Goal: Task Accomplishment & Management: Complete application form

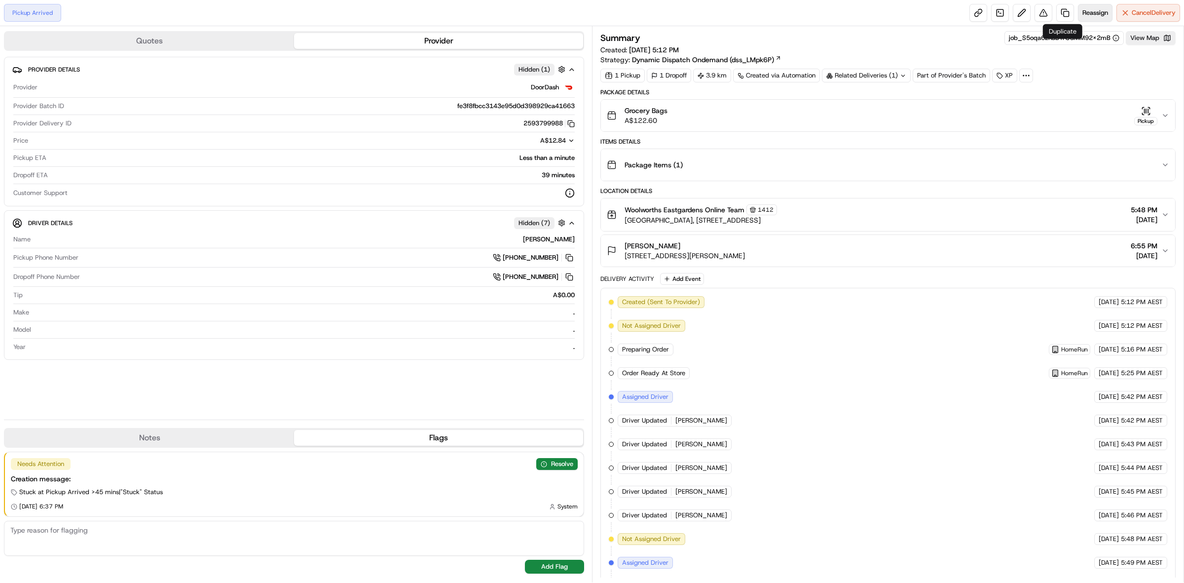
click at [1083, 13] on span "Reassign" at bounding box center [1096, 12] width 26 height 9
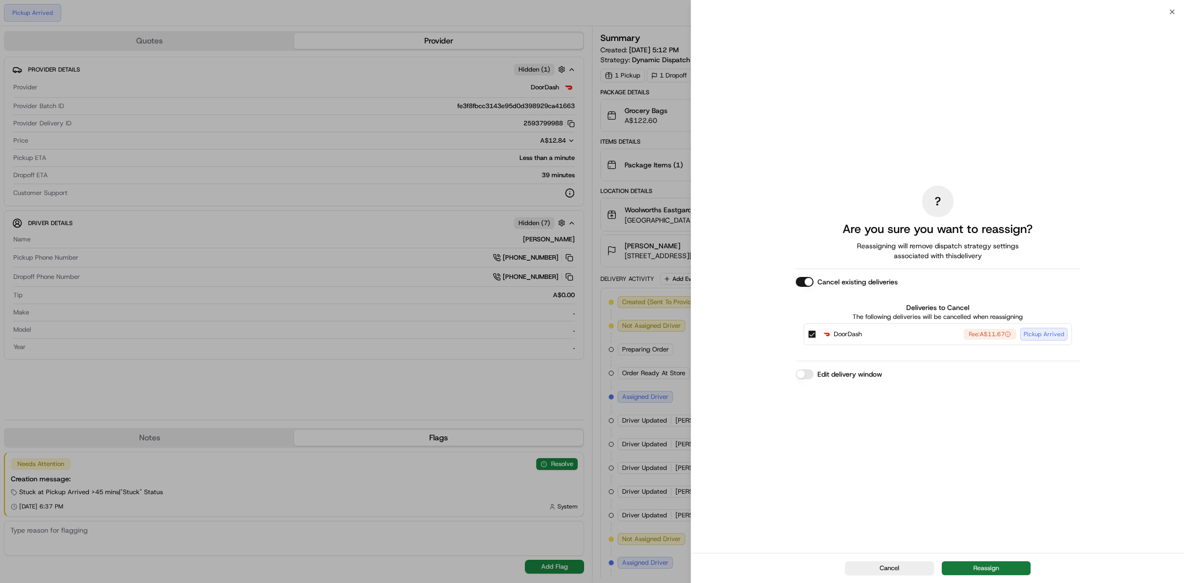
click at [984, 567] on button "Reassign" at bounding box center [986, 568] width 89 height 14
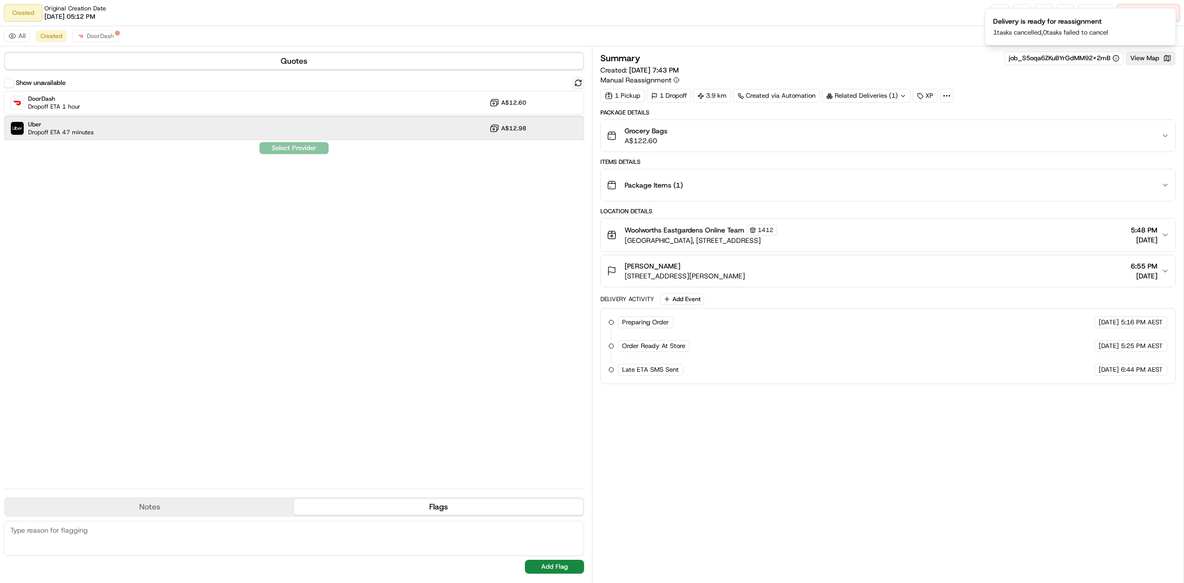
click at [216, 128] on div "Uber Dropoff ETA 47 minutes A$12.98" at bounding box center [294, 128] width 580 height 24
drag, startPoint x: 314, startPoint y: 145, endPoint x: 321, endPoint y: 153, distance: 10.9
click at [316, 146] on button "Assign Provider" at bounding box center [294, 148] width 70 height 12
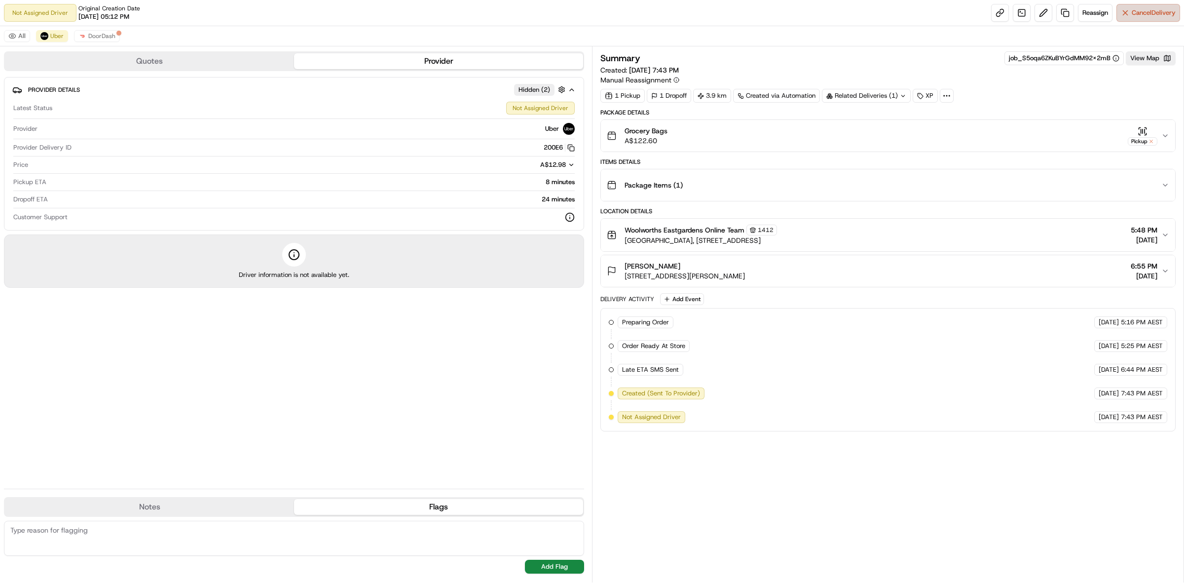
click at [1139, 6] on button "Cancel Delivery" at bounding box center [1149, 13] width 64 height 18
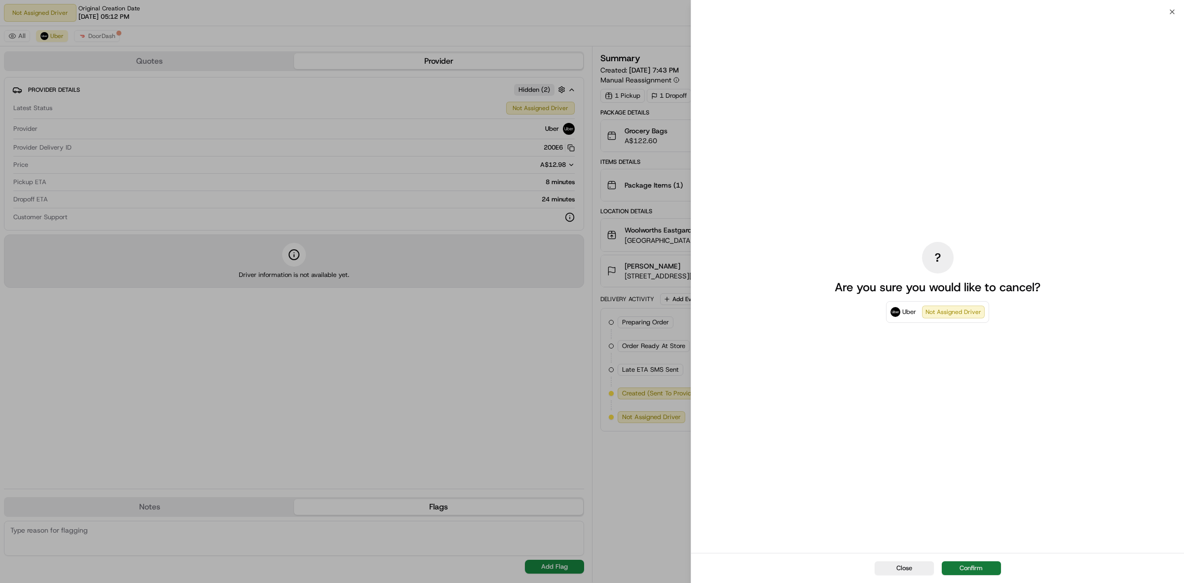
click at [975, 564] on button "Confirm" at bounding box center [971, 568] width 59 height 14
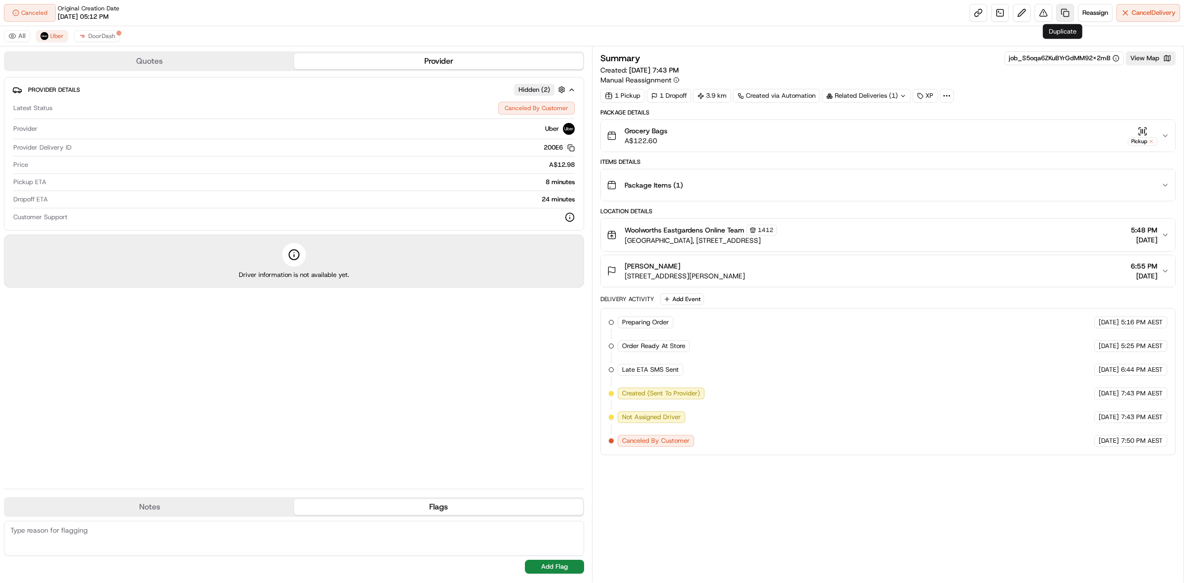
click at [1065, 4] on link at bounding box center [1066, 13] width 18 height 18
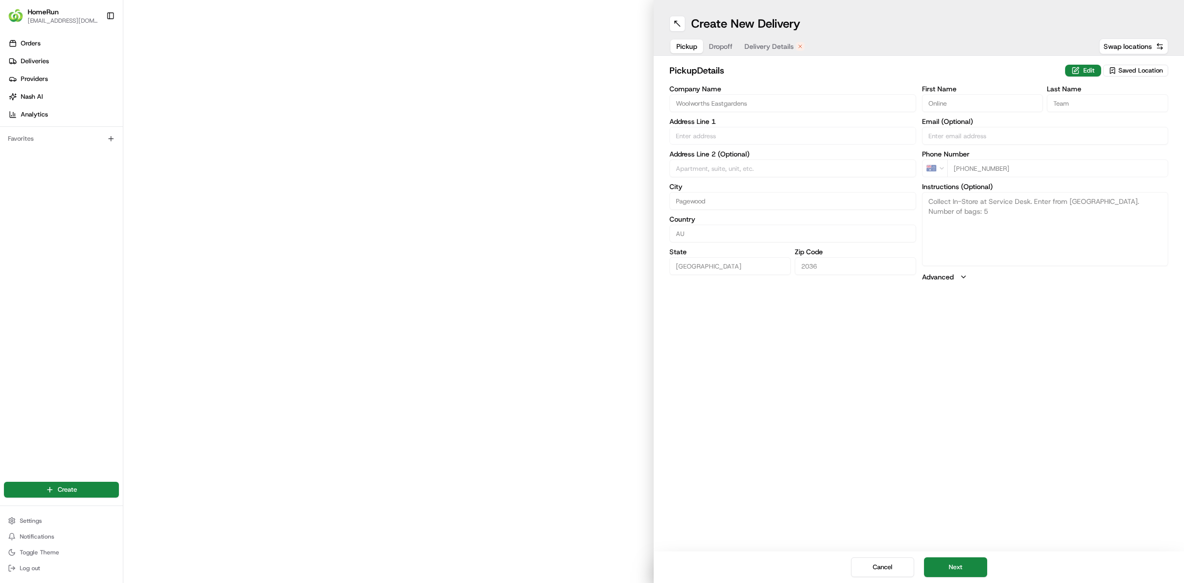
type input "[GEOGRAPHIC_DATA], [STREET_ADDRESS]"
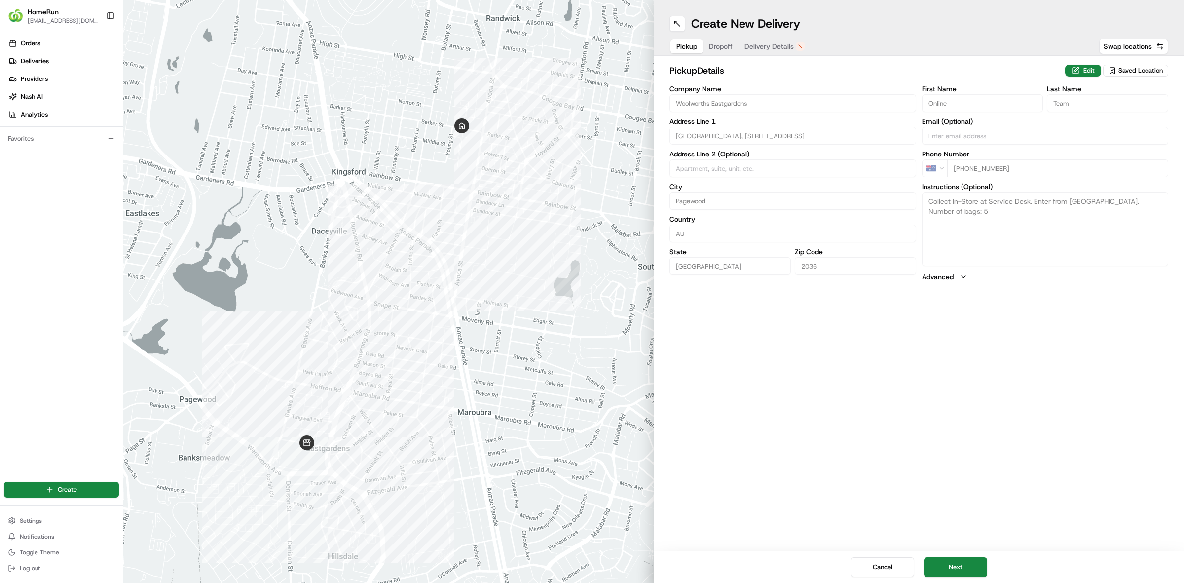
click at [768, 42] on span "Delivery Details" at bounding box center [769, 46] width 49 height 10
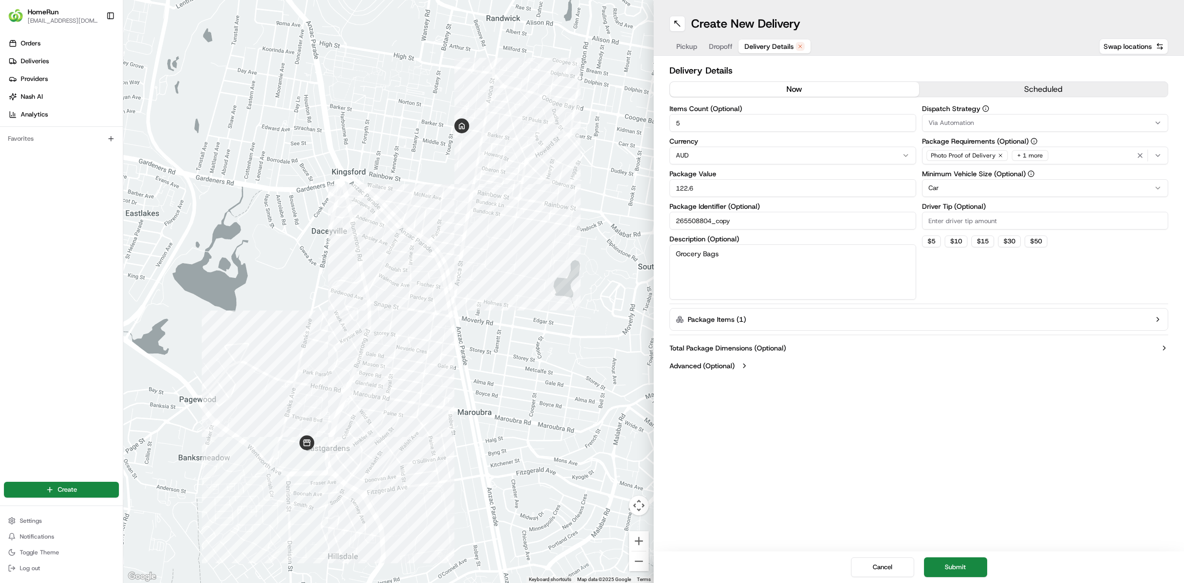
drag, startPoint x: 800, startPoint y: 85, endPoint x: 950, endPoint y: 86, distance: 150.0
click at [944, 87] on div "now scheduled" at bounding box center [919, 89] width 499 height 16
click at [962, 83] on button "scheduled" at bounding box center [1043, 89] width 249 height 15
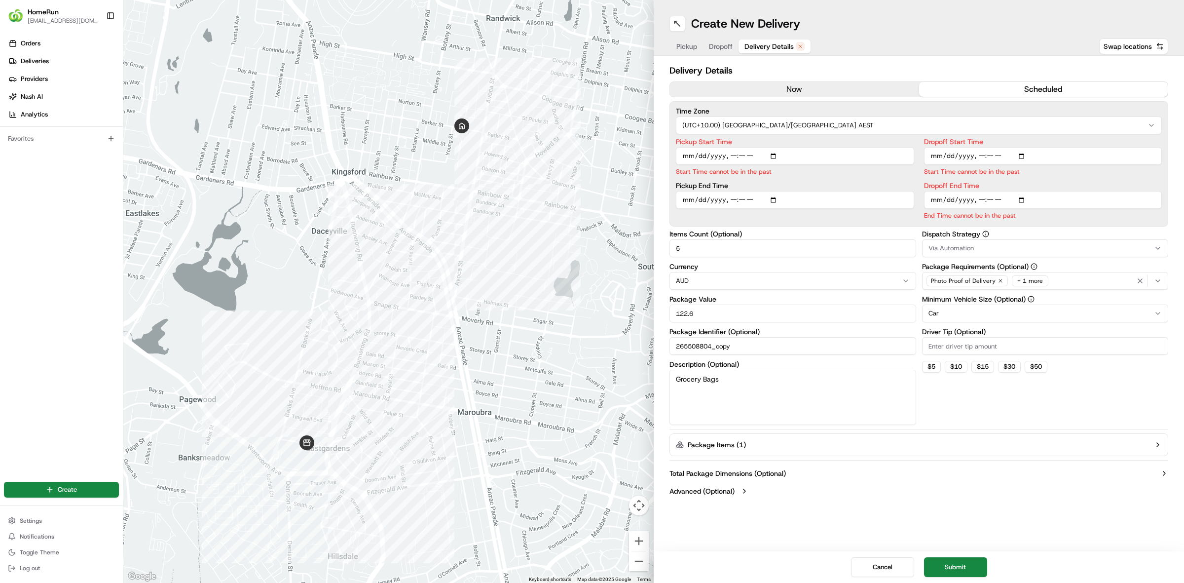
click at [775, 154] on input "Pickup Start Time" at bounding box center [795, 156] width 238 height 18
type input "[DATE]T16:55"
click at [850, 329] on label "Package Identifier (Optional)" at bounding box center [793, 331] width 247 height 7
click at [850, 337] on input "265508804_copy" at bounding box center [793, 346] width 247 height 18
click at [1025, 156] on input "Dropoff Start Time" at bounding box center [1043, 156] width 238 height 18
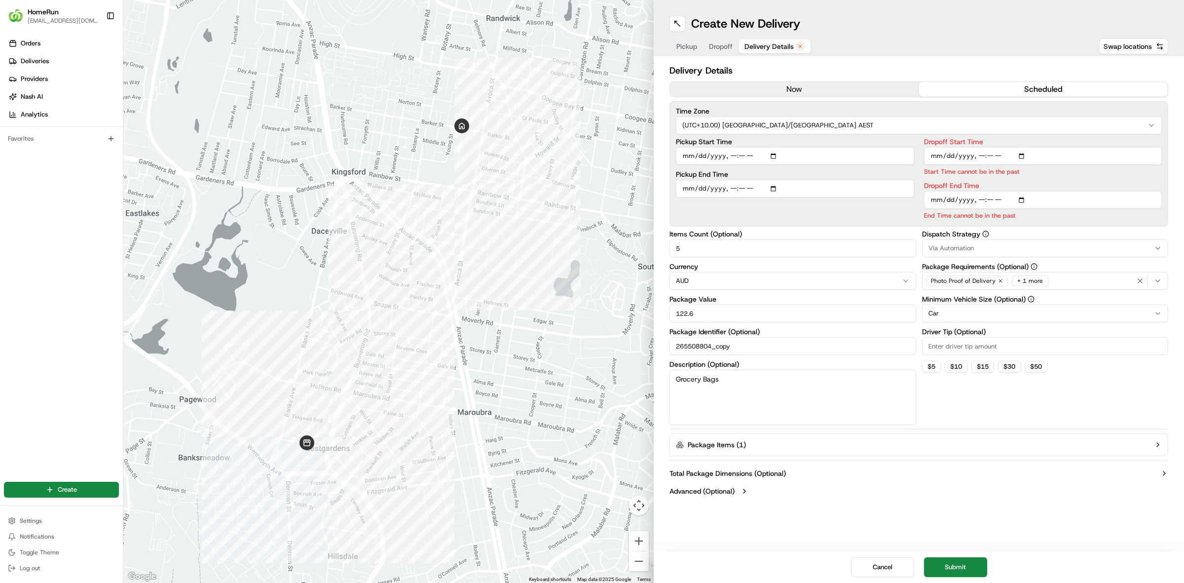
type input "[DATE]T17:00"
click at [1092, 393] on div "Dispatch Strategy Via Automation Package Requirements (Optional) Photo Proof of…" at bounding box center [1045, 327] width 247 height 194
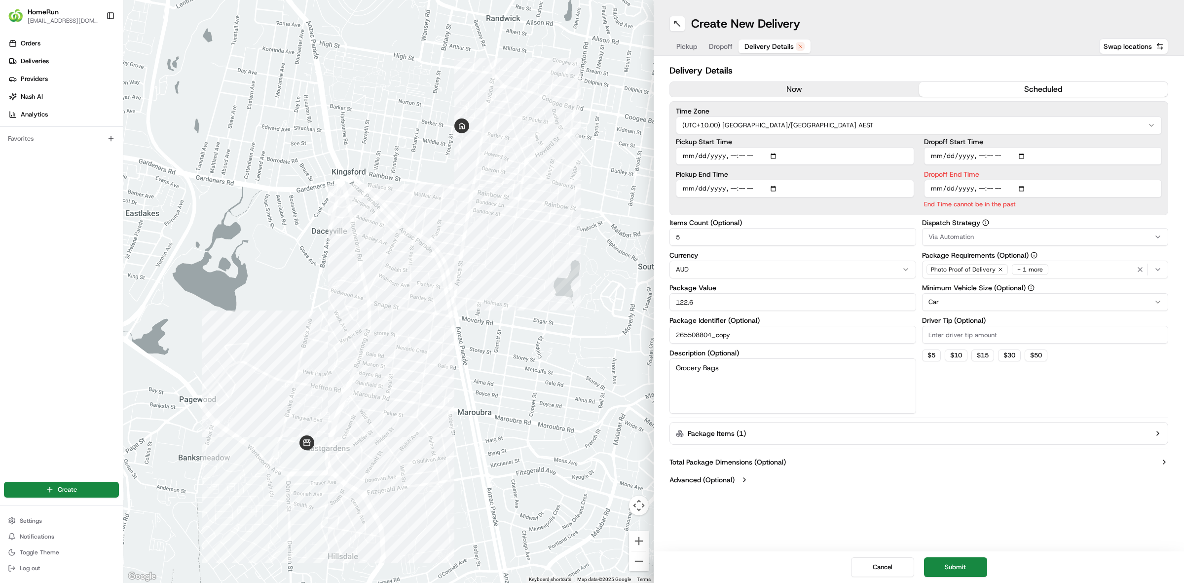
click at [1026, 189] on input "Dropoff End Time" at bounding box center [1043, 189] width 238 height 18
type input "[DATE]T18:30"
click at [777, 190] on input "Pickup End Time" at bounding box center [795, 189] width 238 height 18
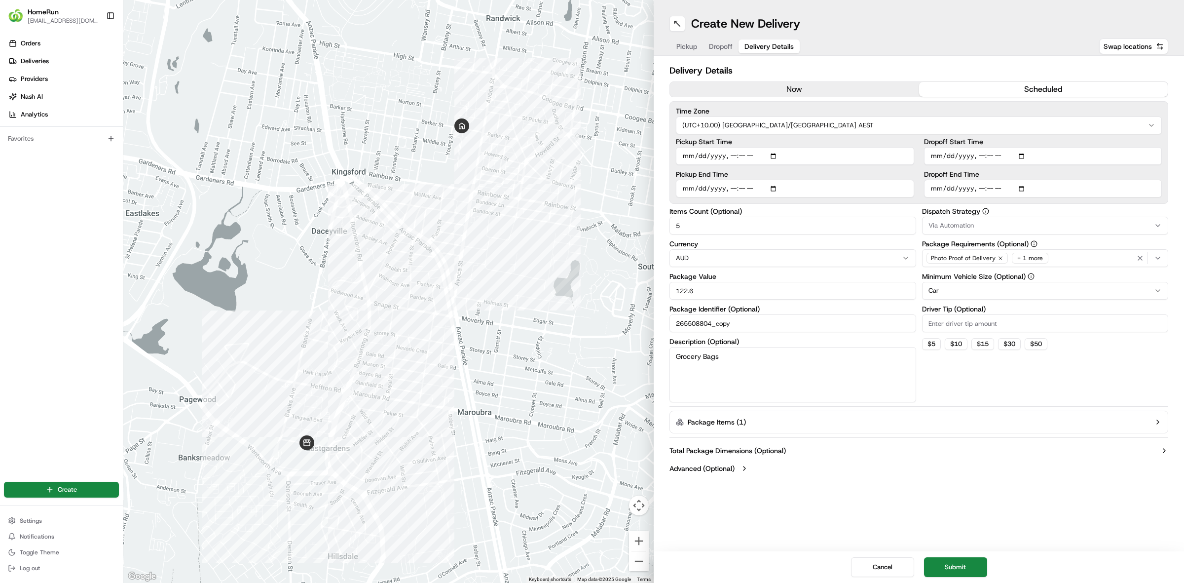
type input "[DATE]T18:15"
click at [876, 446] on button "Total Package Dimensions (Optional)" at bounding box center [919, 451] width 499 height 10
click at [962, 561] on button "Submit" at bounding box center [955, 567] width 63 height 20
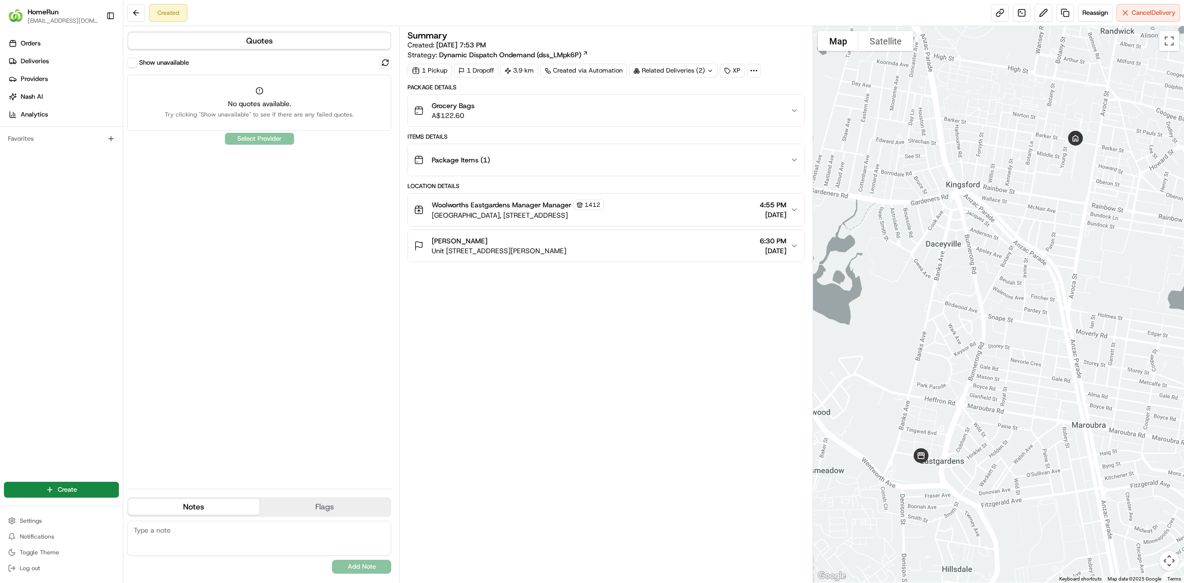
click at [282, 142] on div "Show unavailable No quotes available. Try clicking "Show unavailable" to see if…" at bounding box center [259, 269] width 264 height 424
click at [173, 109] on div "No quotes available. Try clicking "Show unavailable" to see if there are any fa…" at bounding box center [259, 109] width 189 height 20
click at [256, 146] on div "Show unavailable No quotes available. Try clicking "Show unavailable" to see if…" at bounding box center [259, 269] width 264 height 424
click at [258, 139] on div "Show unavailable No quotes available. Try clicking "Show unavailable" to see if…" at bounding box center [259, 269] width 264 height 424
click at [139, 13] on button at bounding box center [136, 13] width 18 height 18
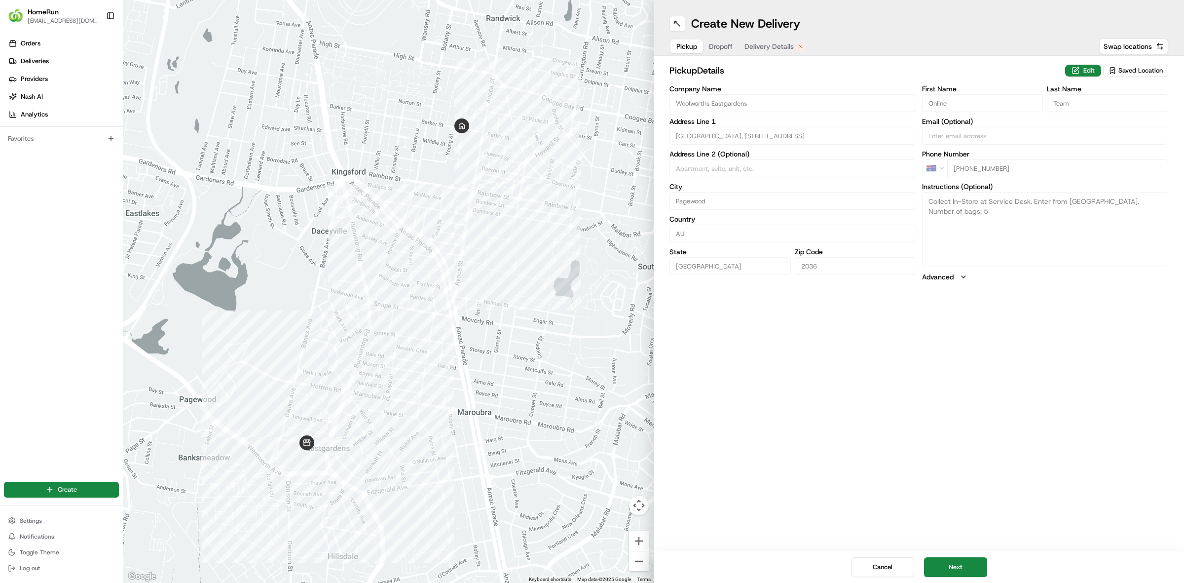
drag, startPoint x: 769, startPoint y: 47, endPoint x: 779, endPoint y: 60, distance: 16.2
click at [770, 48] on span "Delivery Details" at bounding box center [769, 46] width 49 height 10
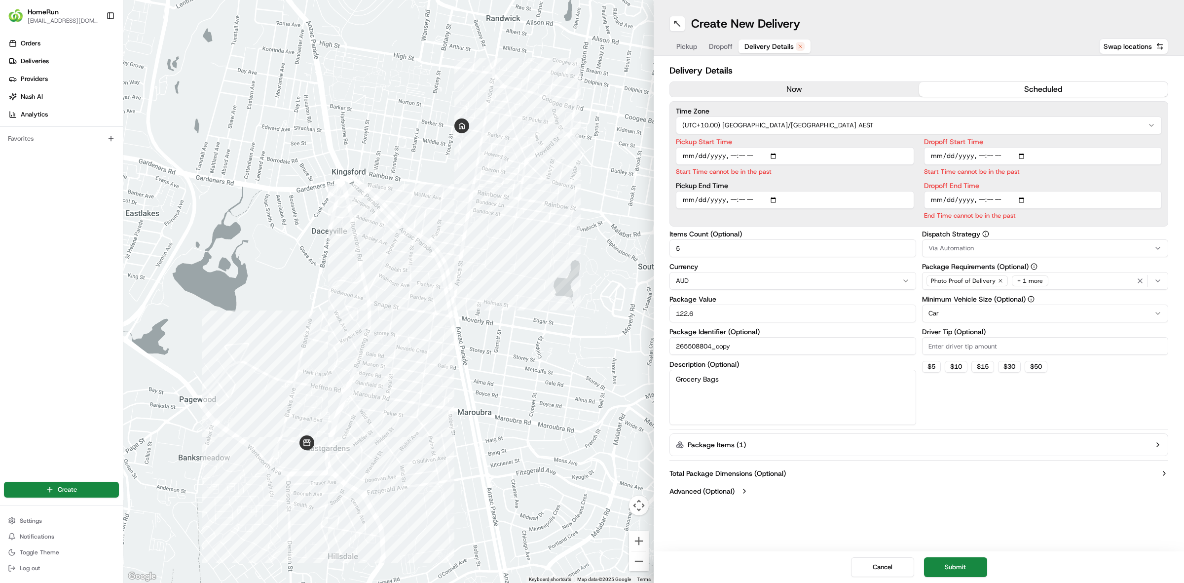
click at [791, 87] on button "now" at bounding box center [794, 89] width 249 height 15
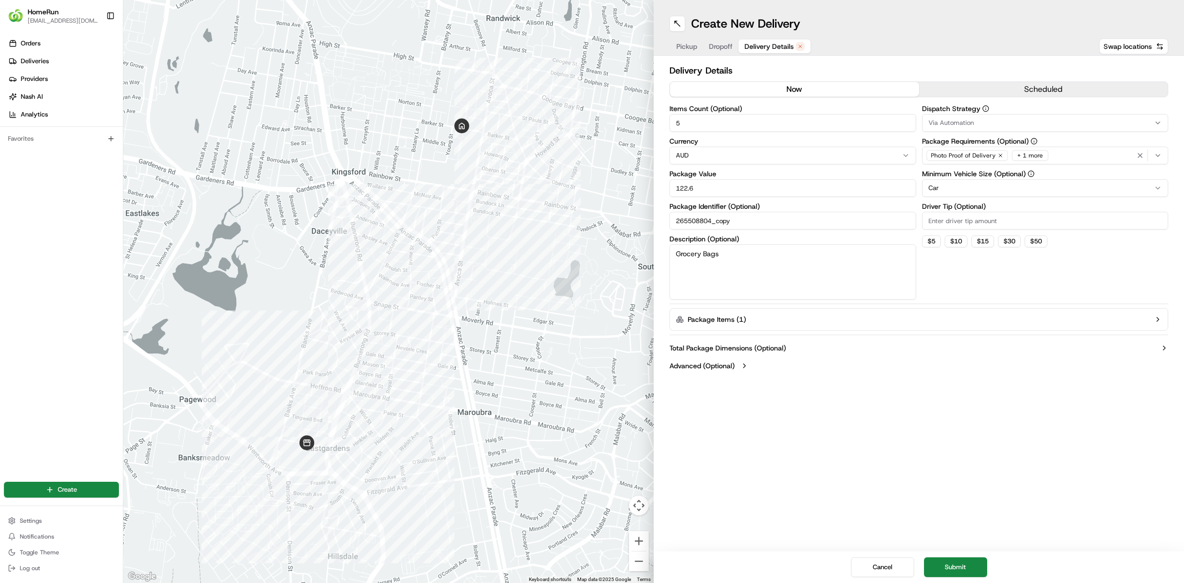
click at [956, 563] on button "Submit" at bounding box center [955, 567] width 63 height 20
click at [1153, 26] on li "Failed Provided externalIdentifier: '265508804_copy' was used in a previous job…" at bounding box center [1080, 31] width 191 height 46
click at [1153, 35] on button "Copy" at bounding box center [1150, 31] width 28 height 16
click at [946, 571] on button "Submit" at bounding box center [955, 567] width 63 height 20
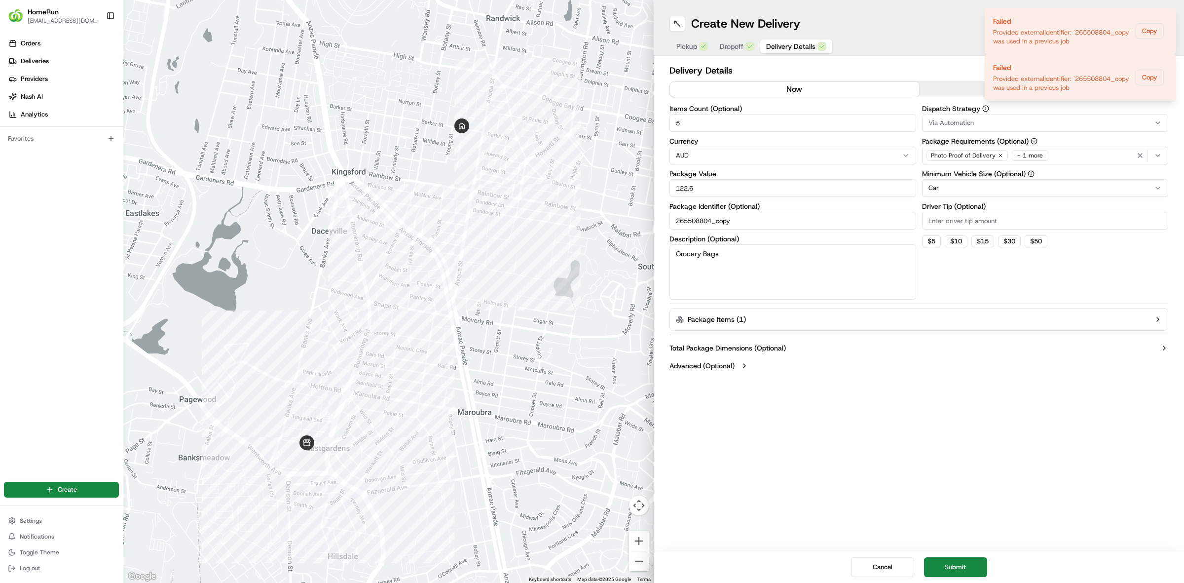
click at [778, 218] on input "265508804_copy" at bounding box center [793, 221] width 247 height 18
type input "265508804_copy2"
click at [956, 569] on button "Submit" at bounding box center [955, 567] width 63 height 20
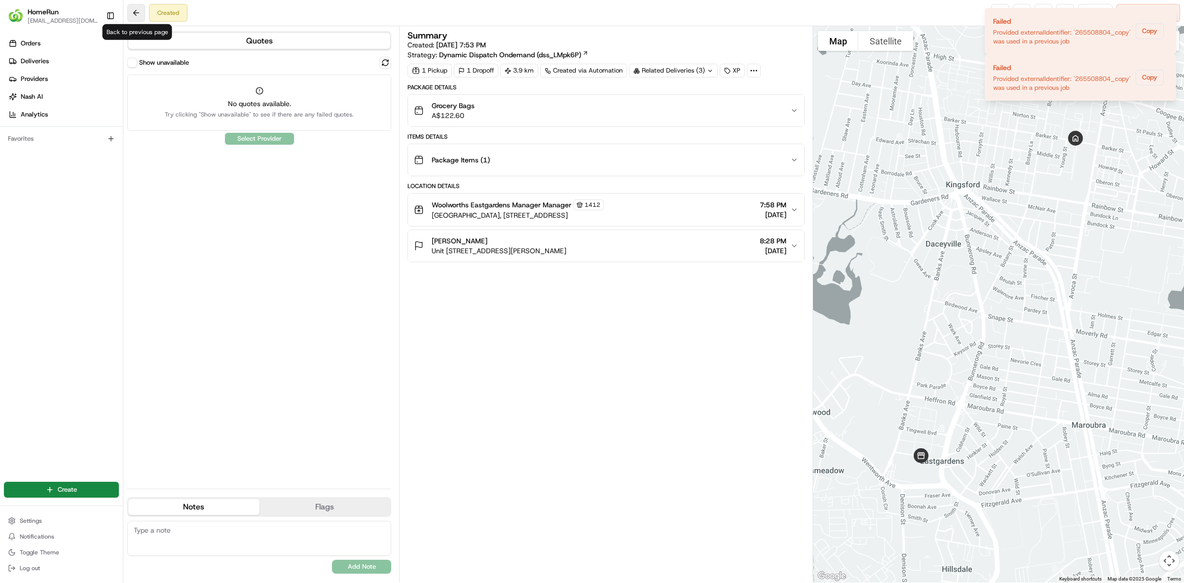
click at [133, 13] on button at bounding box center [136, 13] width 18 height 18
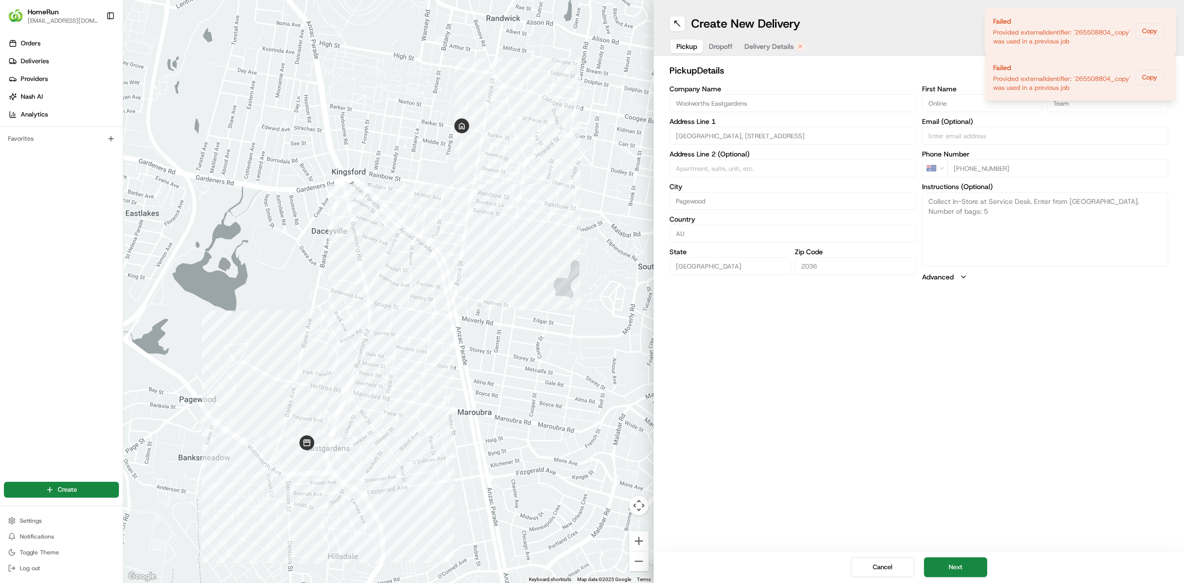
click at [746, 48] on span "Delivery Details" at bounding box center [769, 46] width 49 height 10
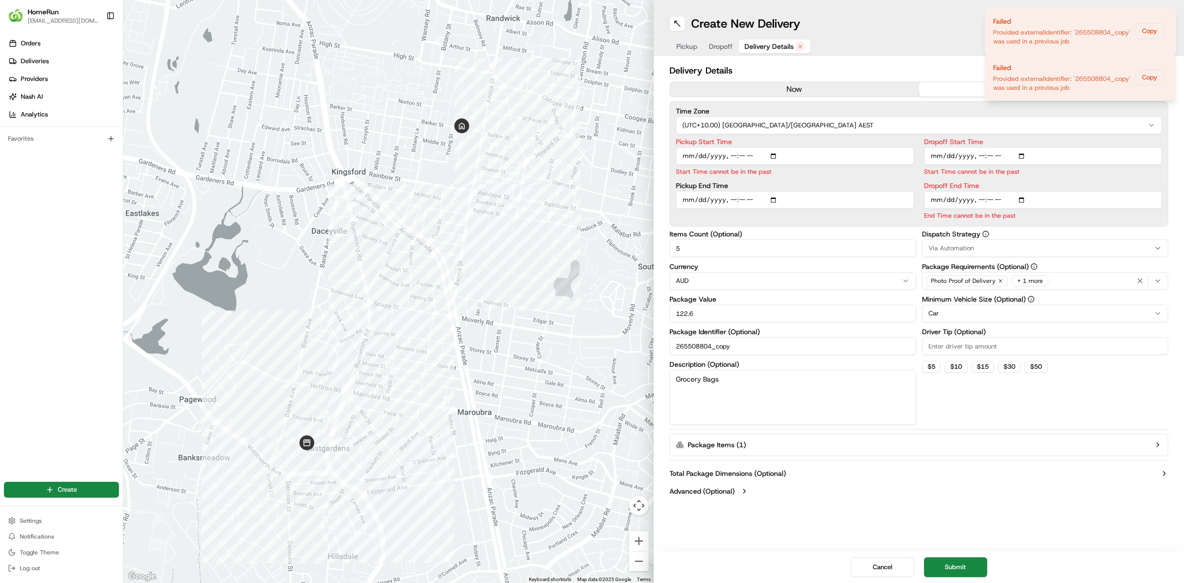
click at [761, 89] on button "now" at bounding box center [794, 89] width 249 height 15
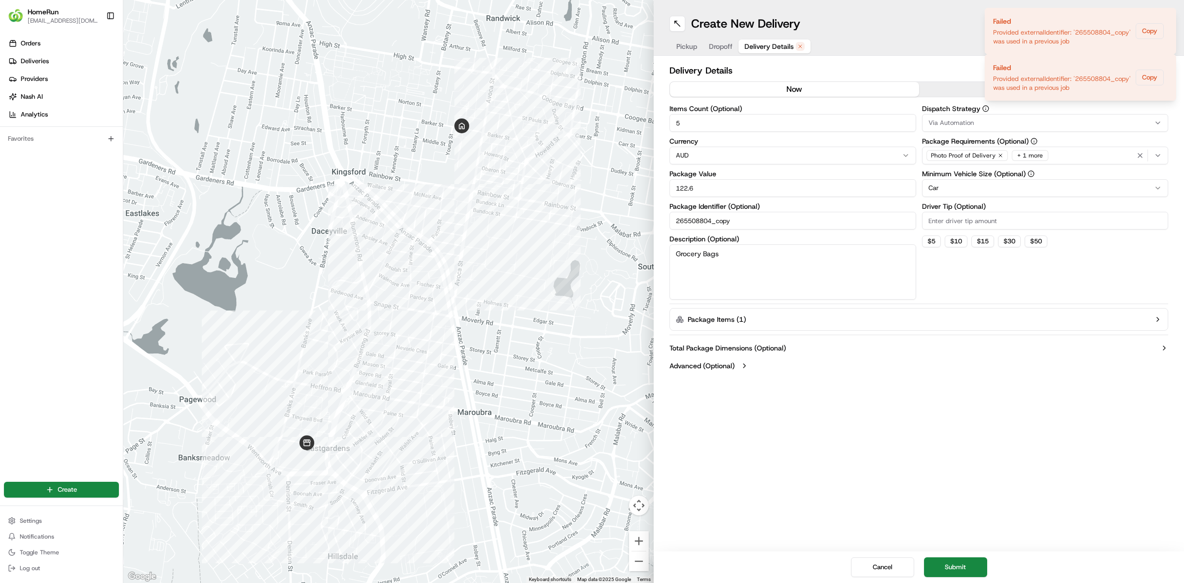
click at [933, 423] on div "Create New Delivery Pickup Dropoff Delivery Details Swap locations Delivery Det…" at bounding box center [919, 291] width 531 height 583
click at [769, 225] on input "265508804_copy" at bounding box center [793, 221] width 247 height 18
type input "265508804_copy3"
click at [993, 396] on div "Create New Delivery Pickup Dropoff Delivery Details Swap locations Delivery Det…" at bounding box center [919, 291] width 531 height 583
click at [724, 46] on span "Dropoff" at bounding box center [721, 46] width 24 height 10
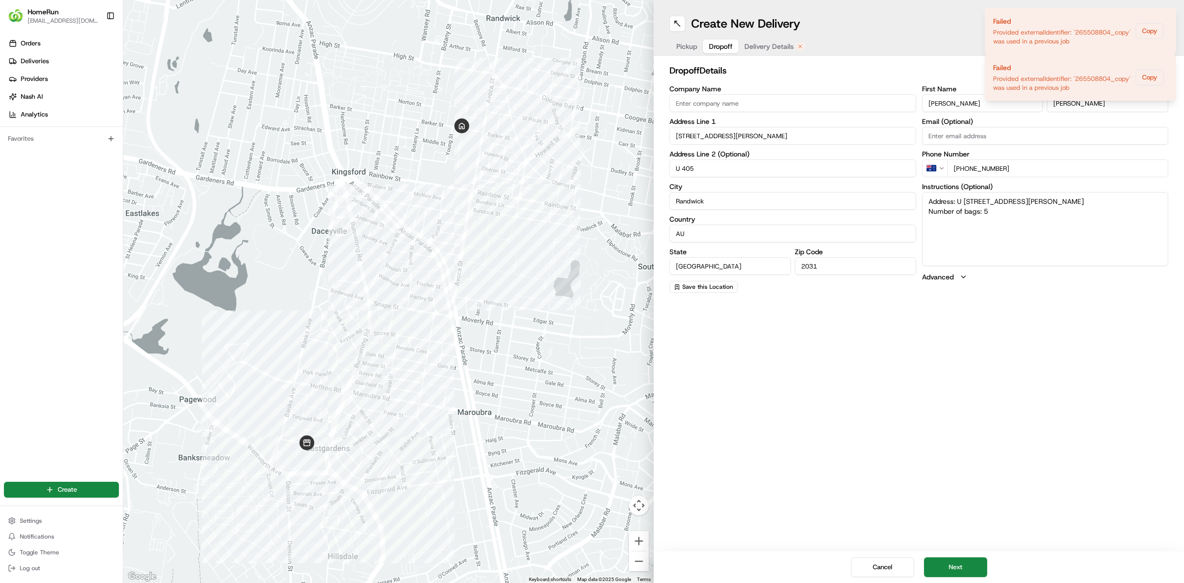
click at [687, 47] on span "Pickup" at bounding box center [687, 46] width 21 height 10
click at [956, 566] on button "Next" at bounding box center [955, 567] width 63 height 20
drag, startPoint x: 948, startPoint y: 567, endPoint x: 889, endPoint y: 341, distance: 233.5
click at [902, 378] on div "Create New Delivery Pickup Dropoff Delivery Details Swap locations dropoff Deta…" at bounding box center [919, 291] width 531 height 583
click at [771, 38] on div "Pickup Dropoff Delivery Details" at bounding box center [741, 47] width 142 height 18
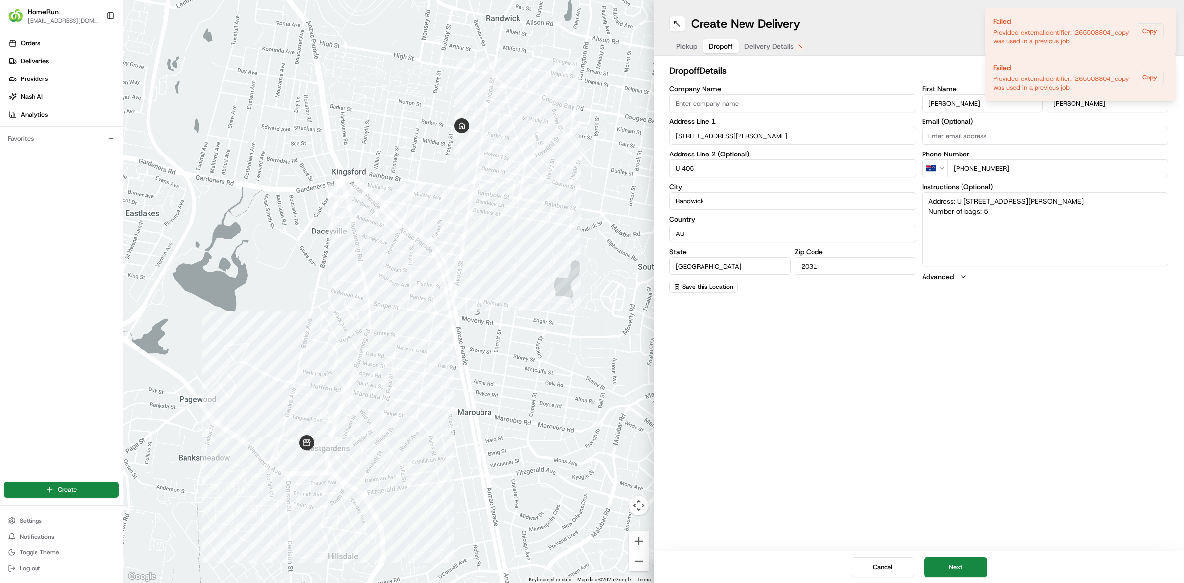
click at [771, 43] on span "Delivery Details" at bounding box center [769, 46] width 49 height 10
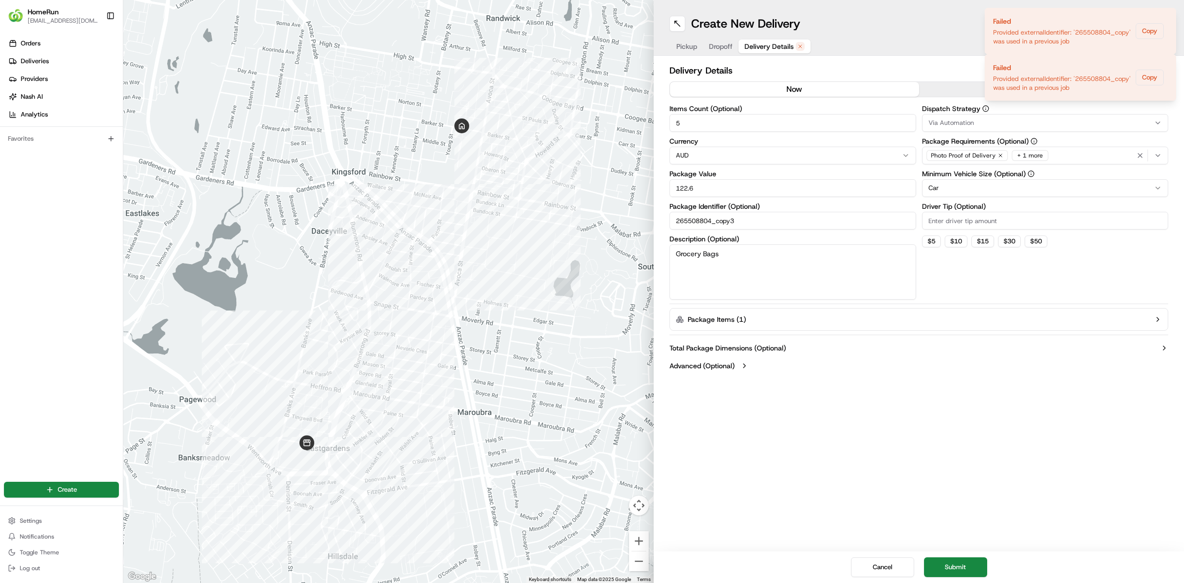
click at [793, 84] on button "now" at bounding box center [794, 89] width 249 height 15
click at [961, 564] on button "Submit" at bounding box center [955, 567] width 63 height 20
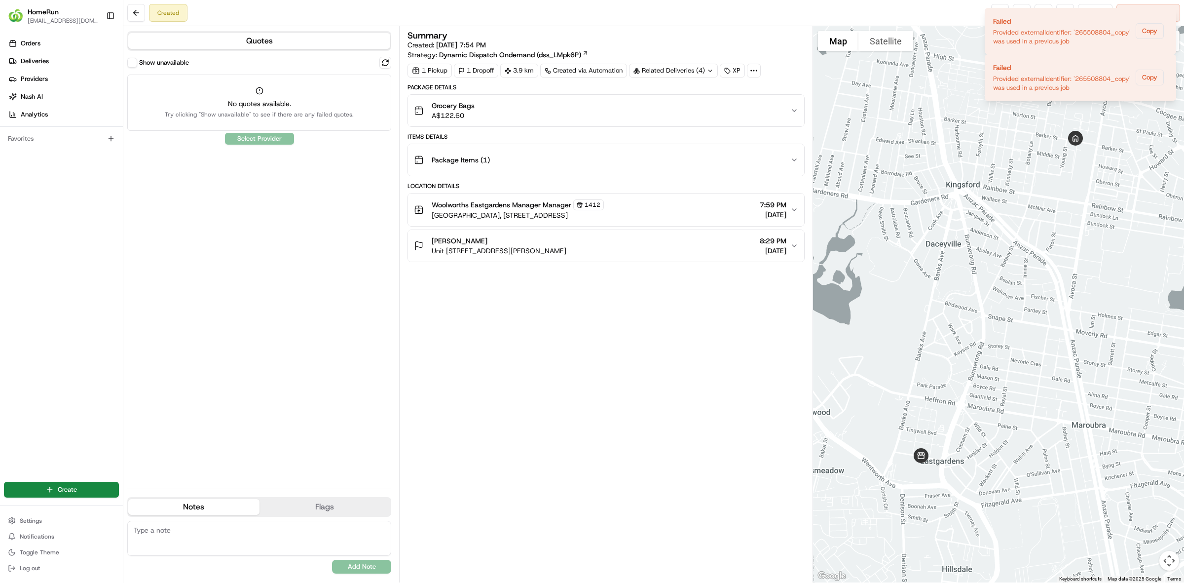
click at [342, 112] on span "Try clicking "Show unavailable" to see if there are any failed quotes." at bounding box center [259, 115] width 189 height 8
